Goal: Task Accomplishment & Management: Manage account settings

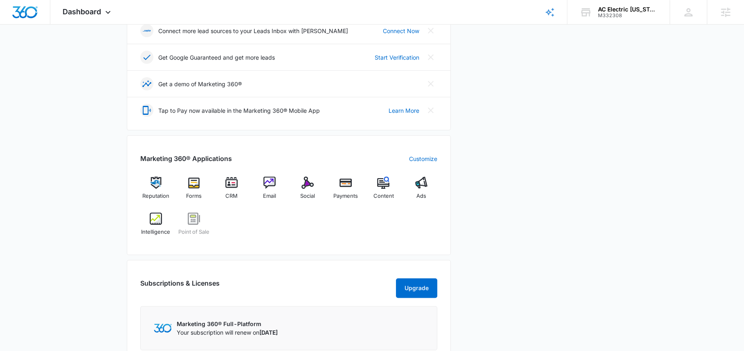
scroll to position [234, 0]
click at [631, 6] on div "AC Electric Ohio" at bounding box center [628, 9] width 60 height 7
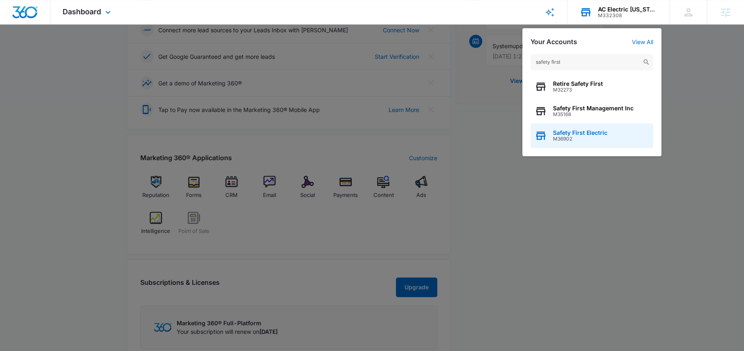
type input "safety first"
click at [567, 139] on span "M36902" at bounding box center [580, 139] width 54 height 6
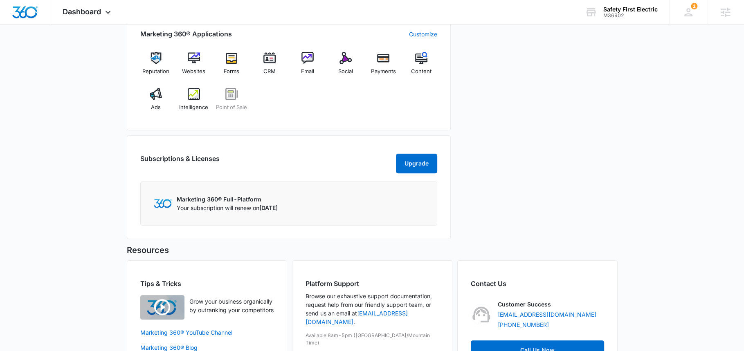
scroll to position [334, 0]
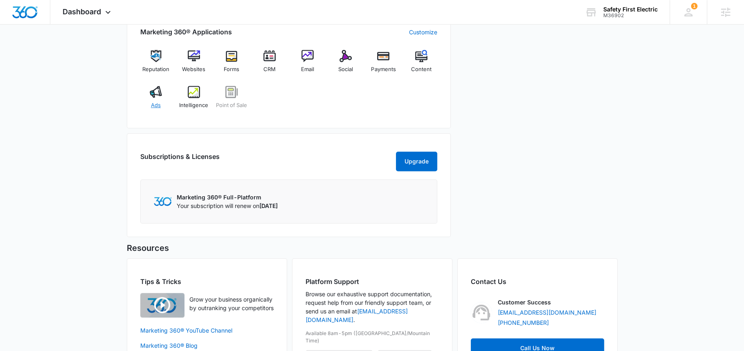
click at [156, 90] on img at bounding box center [156, 92] width 12 height 12
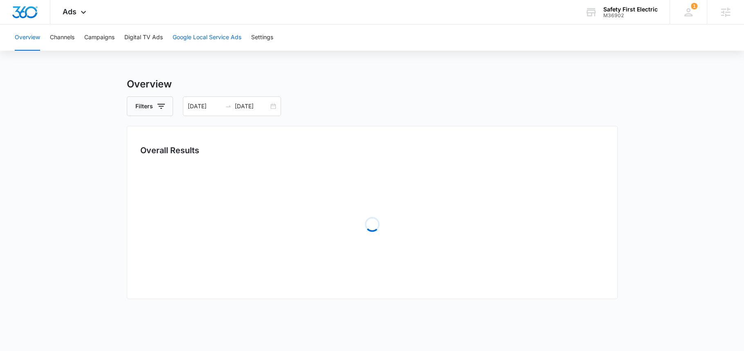
click at [185, 39] on button "Google Local Service Ads" at bounding box center [207, 38] width 69 height 26
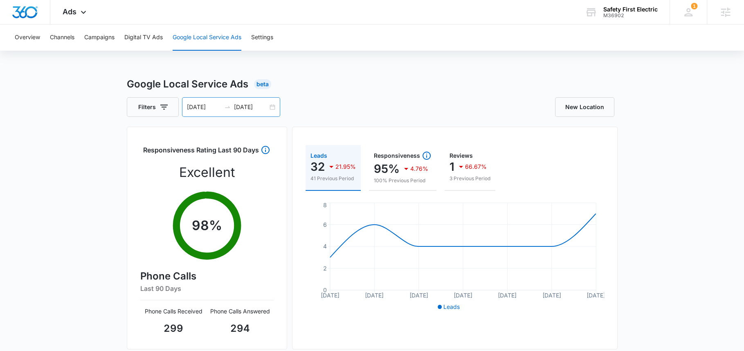
click at [242, 107] on input "10/07/2025" at bounding box center [251, 107] width 34 height 9
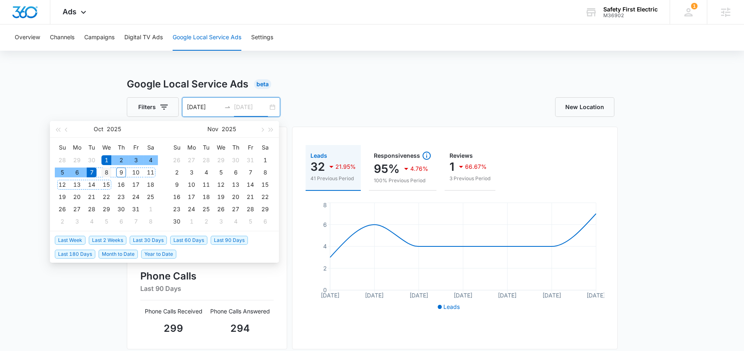
type input "10/08/2025"
click at [104, 174] on div "8" at bounding box center [106, 173] width 10 height 10
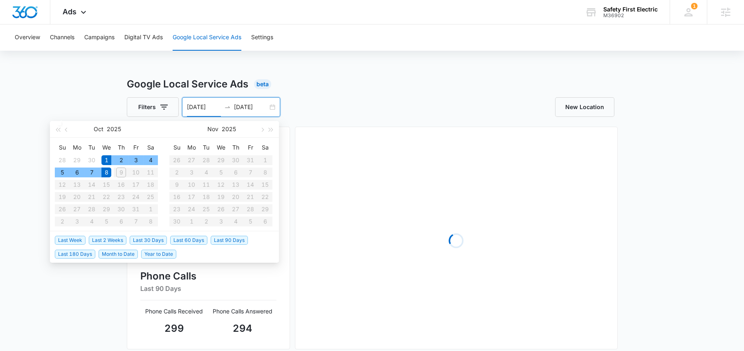
type input "10/01/2025"
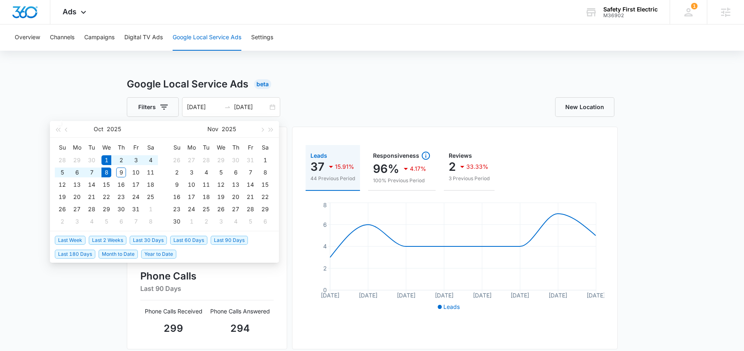
click at [366, 97] on div "Google Local Service Ads Beta Filters 10/01/2025 10/08/2025 Oct 2025 Su Mo Tu W…" at bounding box center [372, 290] width 491 height 426
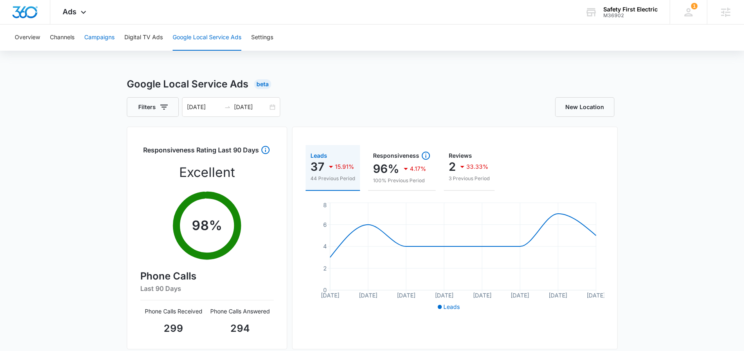
click at [101, 40] on button "Campaigns" at bounding box center [99, 38] width 30 height 26
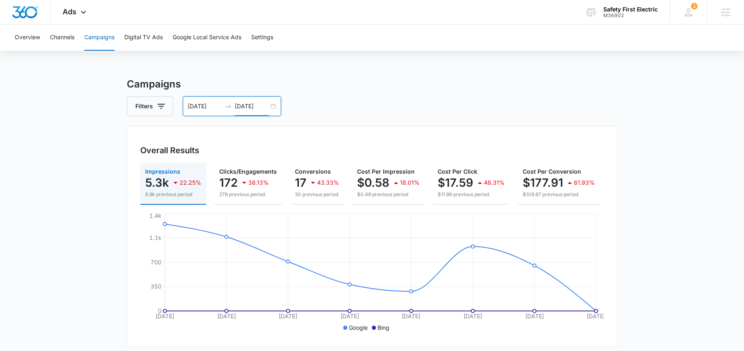
click at [246, 108] on input "10/08/2025" at bounding box center [252, 106] width 34 height 9
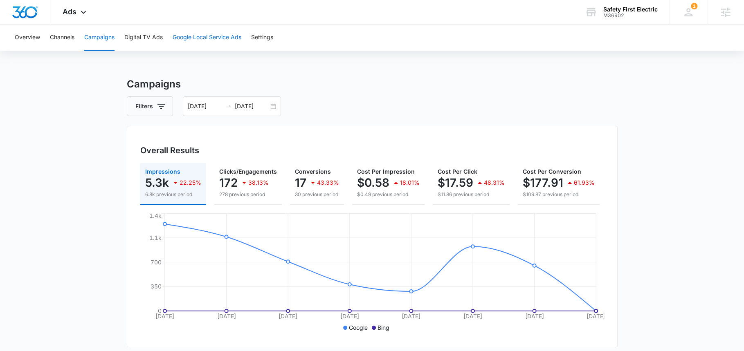
click at [221, 39] on button "Google Local Service Ads" at bounding box center [207, 38] width 69 height 26
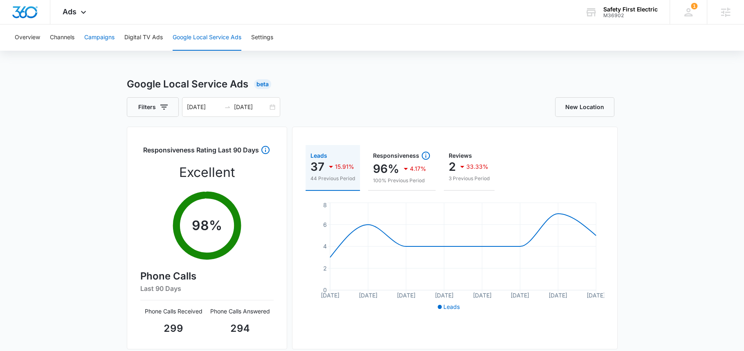
click at [114, 39] on button "Campaigns" at bounding box center [99, 38] width 30 height 26
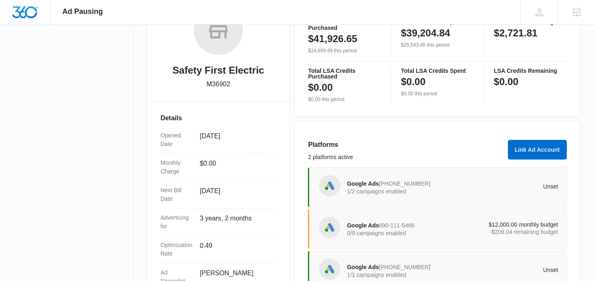
scroll to position [227, 0]
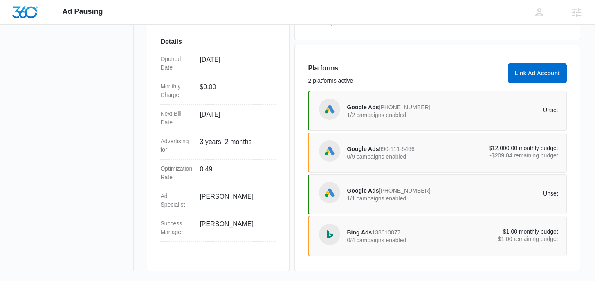
click at [392, 152] on div "Google Ads 690-111-5466 0/9 campaigns enabled" at bounding box center [400, 152] width 106 height 17
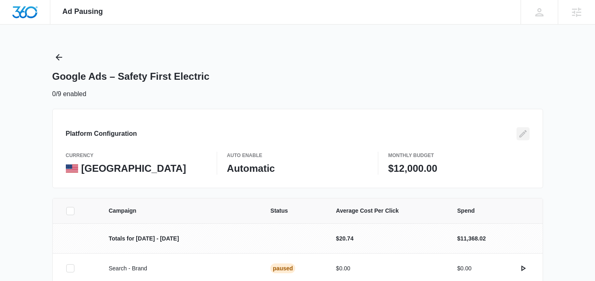
click at [521, 136] on icon "Edit" at bounding box center [522, 133] width 7 height 7
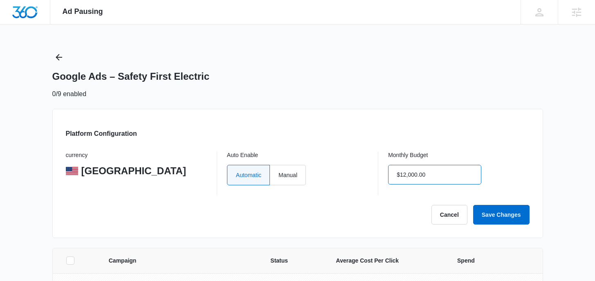
click at [417, 175] on input "$12,000.00" at bounding box center [434, 175] width 93 height 20
type input "$20,000.00"
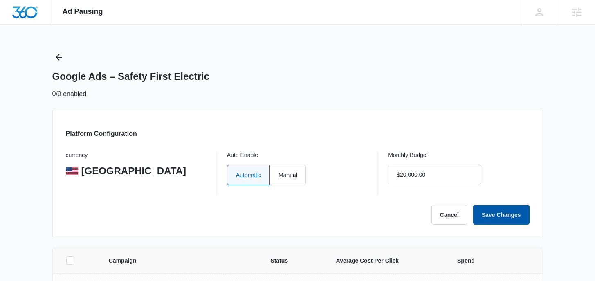
click at [494, 216] on button "Save Changes" at bounding box center [501, 215] width 56 height 20
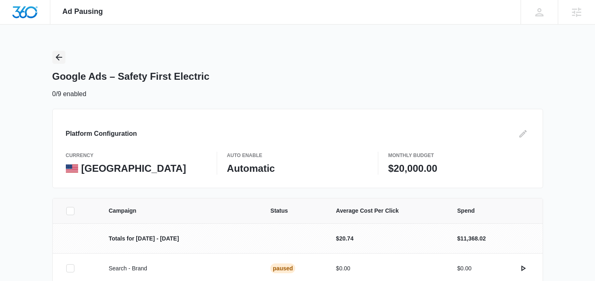
click at [59, 57] on icon "Back" at bounding box center [59, 57] width 7 height 7
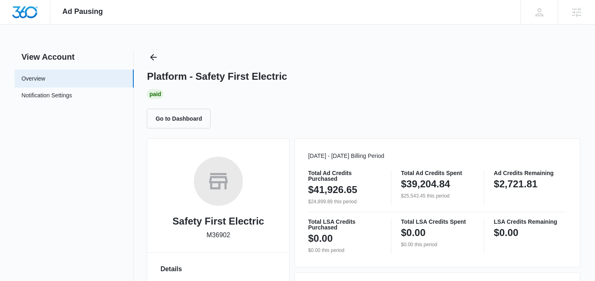
scroll to position [227, 0]
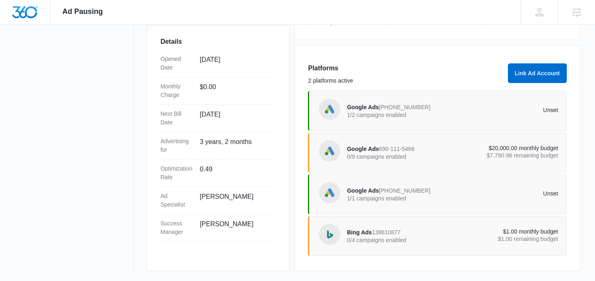
click at [366, 151] on span "Google Ads" at bounding box center [363, 149] width 32 height 7
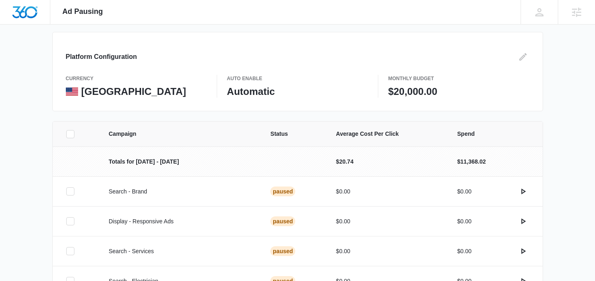
scroll to position [279, 0]
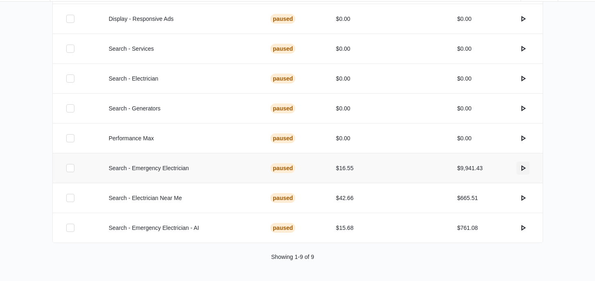
click at [521, 168] on icon "actions.activate" at bounding box center [523, 168] width 10 height 10
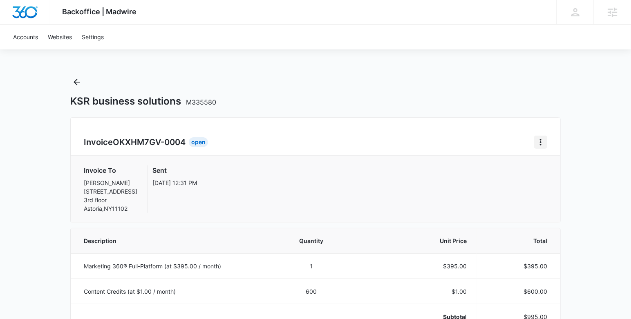
click at [541, 144] on icon "Home" at bounding box center [541, 142] width 2 height 7
click at [557, 164] on link "Download Invoice" at bounding box center [568, 165] width 47 height 7
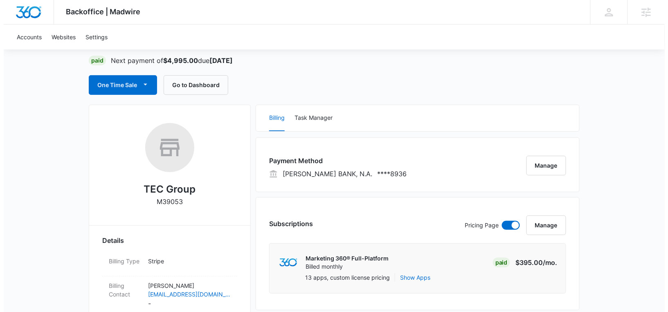
scroll to position [104, 0]
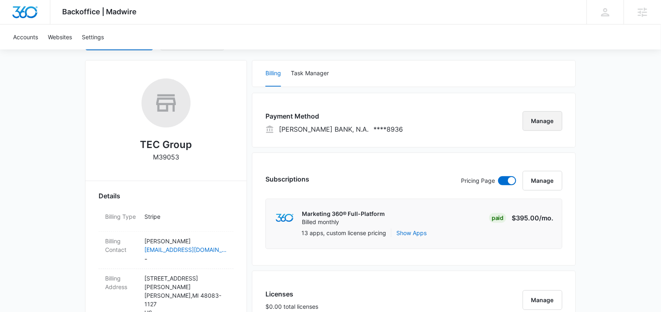
click at [536, 121] on button "Manage" at bounding box center [543, 121] width 40 height 20
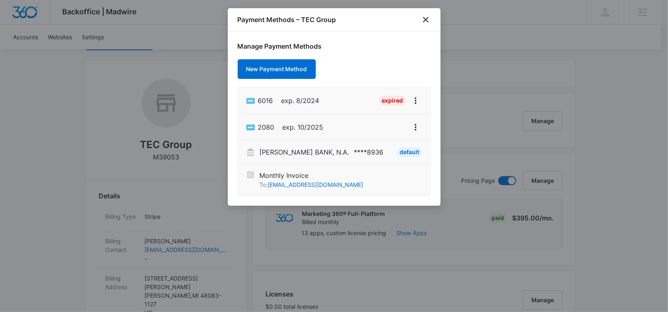
click at [354, 151] on p "**** 8936" at bounding box center [368, 152] width 29 height 10
copy p "8936"
drag, startPoint x: 259, startPoint y: 151, endPoint x: 361, endPoint y: 151, distance: 102.2
click at [361, 151] on li "[PERSON_NAME] BANK, N.A. **** 8936 Default" at bounding box center [334, 152] width 192 height 23
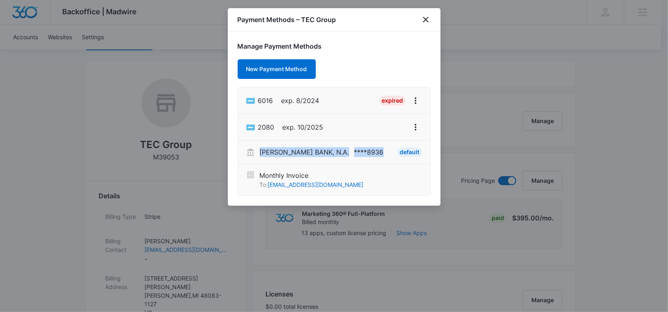
copy div "[PERSON_NAME] BANK, N.A. **** 8936"
